Goal: Use online tool/utility

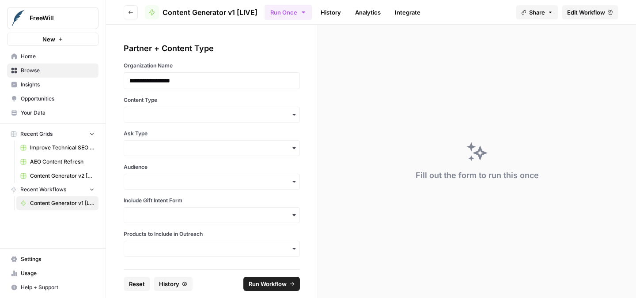
drag, startPoint x: 274, startPoint y: 109, endPoint x: 275, endPoint y: 114, distance: 4.6
click at [274, 110] on div "button" at bounding box center [212, 115] width 176 height 16
click at [234, 173] on div "Standalone" at bounding box center [211, 172] width 175 height 17
click at [219, 152] on input "Ask Type" at bounding box center [211, 148] width 165 height 9
click at [214, 189] on div "Soft Ask" at bounding box center [211, 189] width 175 height 17
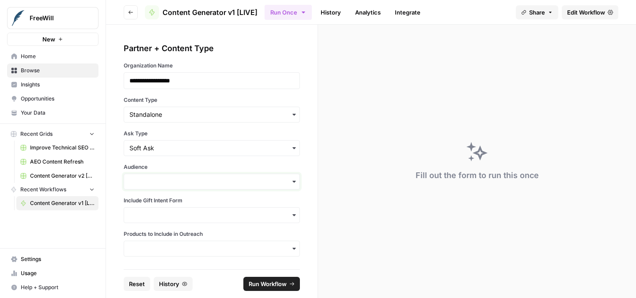
click at [215, 185] on input "Audience" at bounding box center [211, 181] width 165 height 9
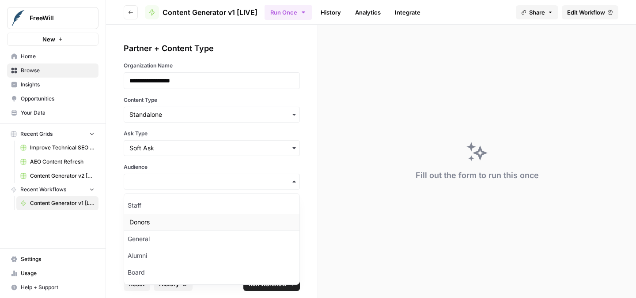
click at [203, 225] on div "Donors" at bounding box center [211, 222] width 175 height 17
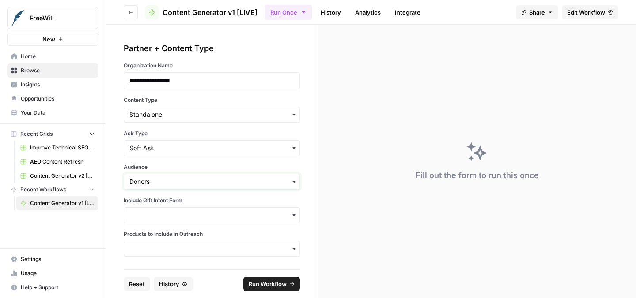
click at [202, 182] on input "Audience" at bounding box center [211, 181] width 165 height 9
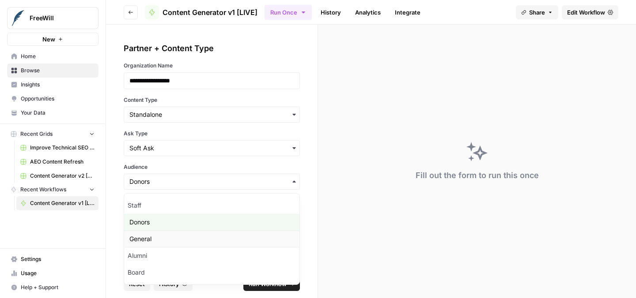
click at [189, 234] on div "General" at bounding box center [211, 239] width 175 height 17
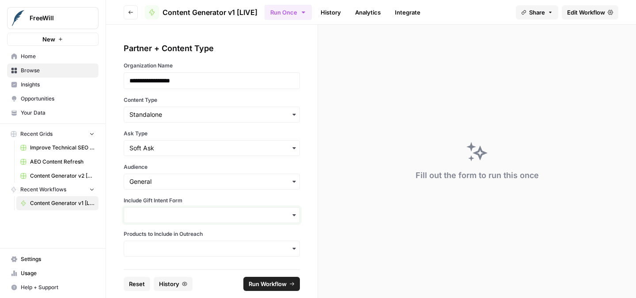
click at [193, 216] on input "Include Gift Intent Form" at bounding box center [211, 215] width 165 height 9
click at [182, 202] on label "Include Gift Intent Form" at bounding box center [212, 201] width 176 height 8
click at [182, 211] on input "Include Gift Intent Form" at bounding box center [211, 215] width 165 height 9
click at [143, 279] on button "Reset" at bounding box center [137, 284] width 26 height 14
